Goal: Register for event/course

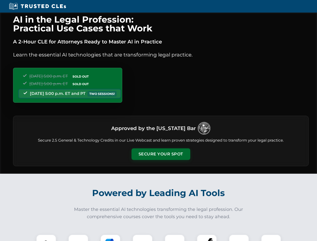
click at [161, 154] on button "Secure Your Spot" at bounding box center [161, 154] width 59 height 12
click at [46, 238] on img at bounding box center [46, 244] width 15 height 15
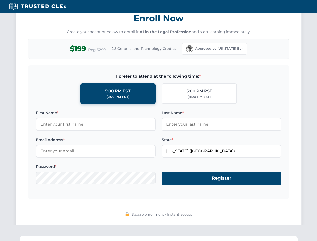
scroll to position [493, 0]
